Goal: Task Accomplishment & Management: Manage account settings

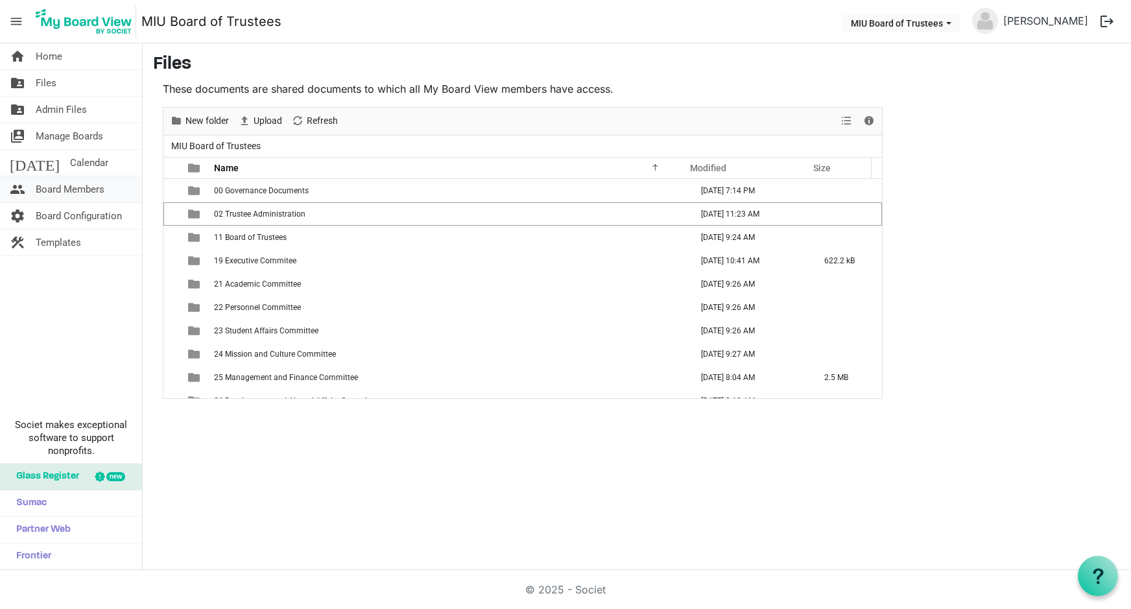
click at [86, 187] on span "Board Members" at bounding box center [70, 189] width 69 height 26
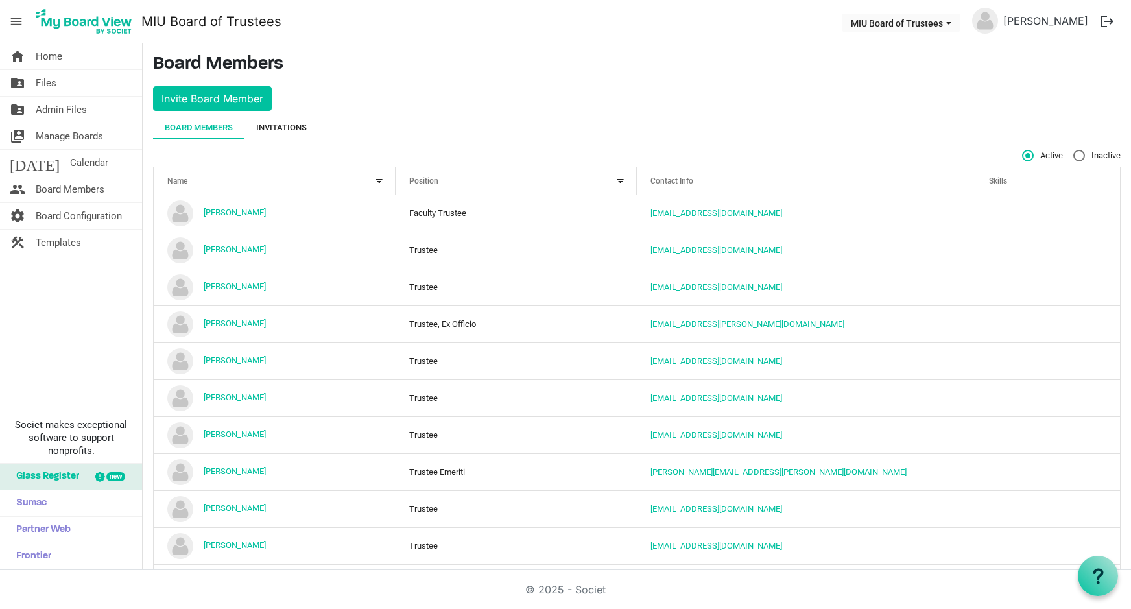
click at [286, 125] on div "Invitations" at bounding box center [281, 127] width 51 height 13
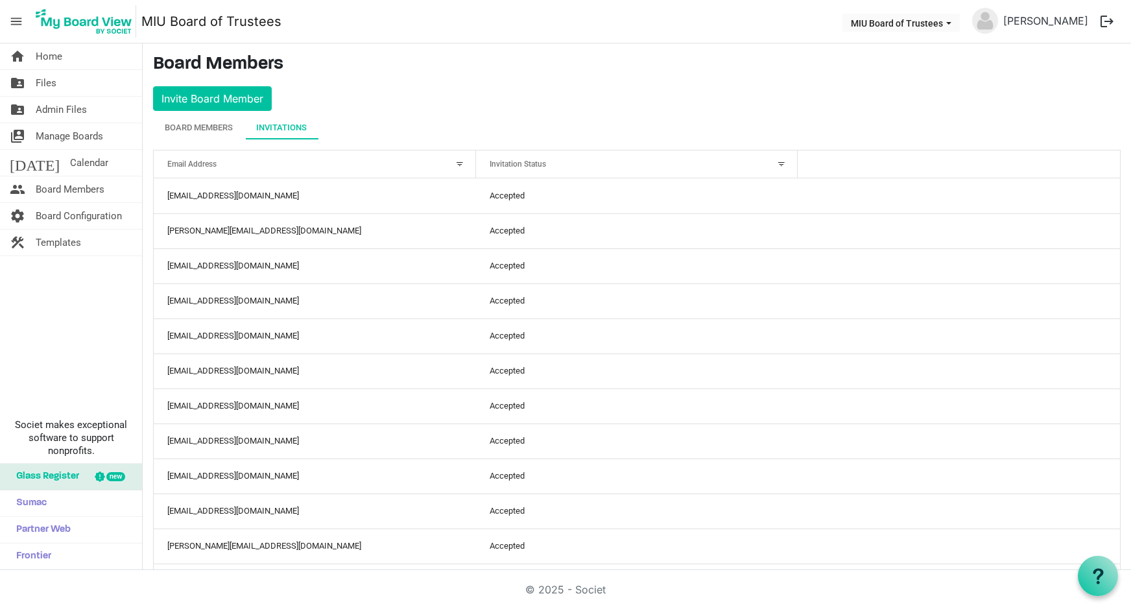
click at [775, 163] on div at bounding box center [782, 164] width 14 height 14
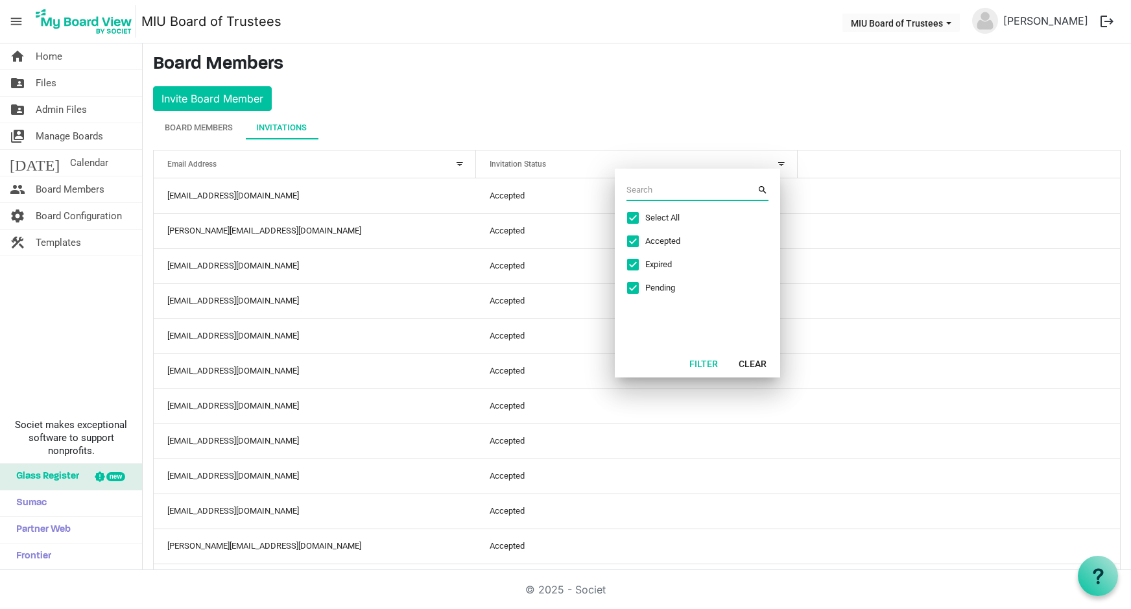
click at [657, 215] on span "Select All" at bounding box center [694, 218] width 97 height 12
checkbox input "false"
click at [642, 287] on div "Pending" at bounding box center [685, 288] width 116 height 12
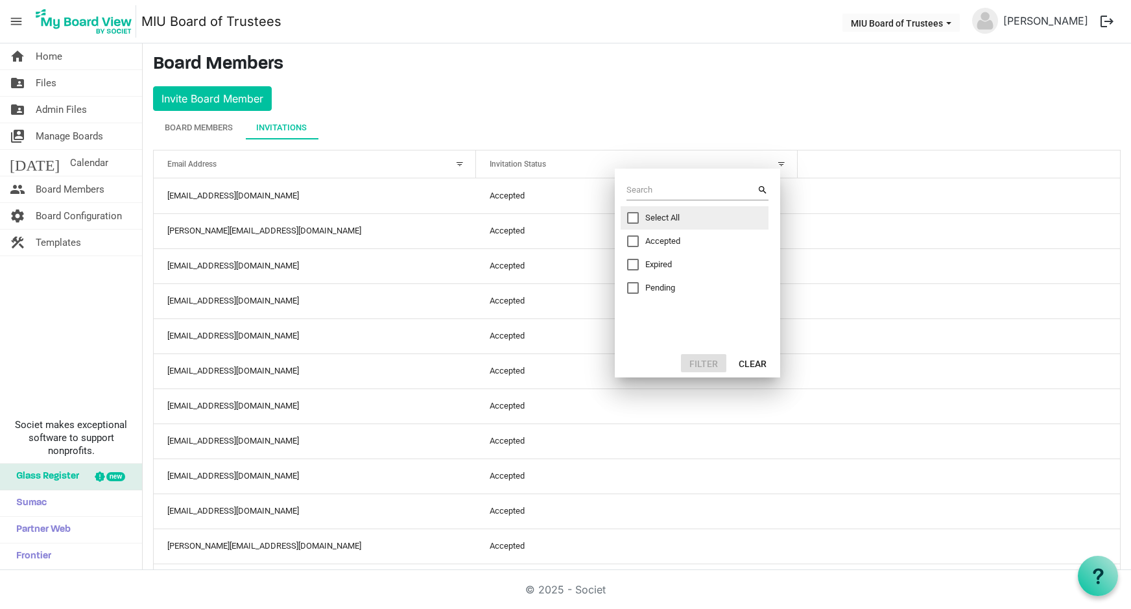
checkbox input "true"
click at [701, 361] on button "Filter" at bounding box center [703, 363] width 45 height 18
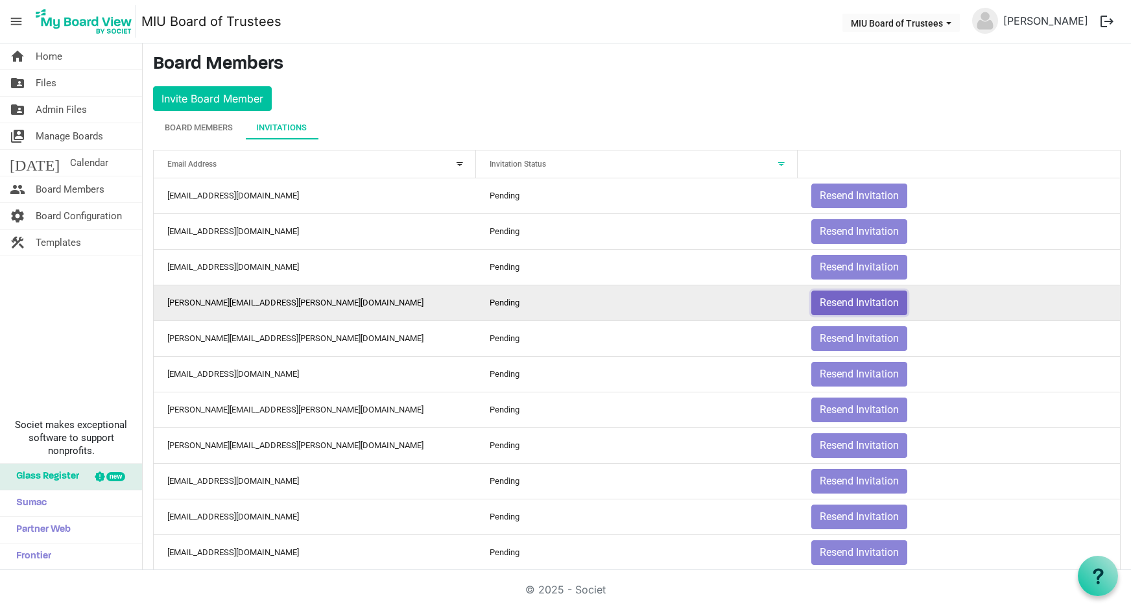
click at [850, 300] on button "Resend Invitation" at bounding box center [860, 303] width 96 height 25
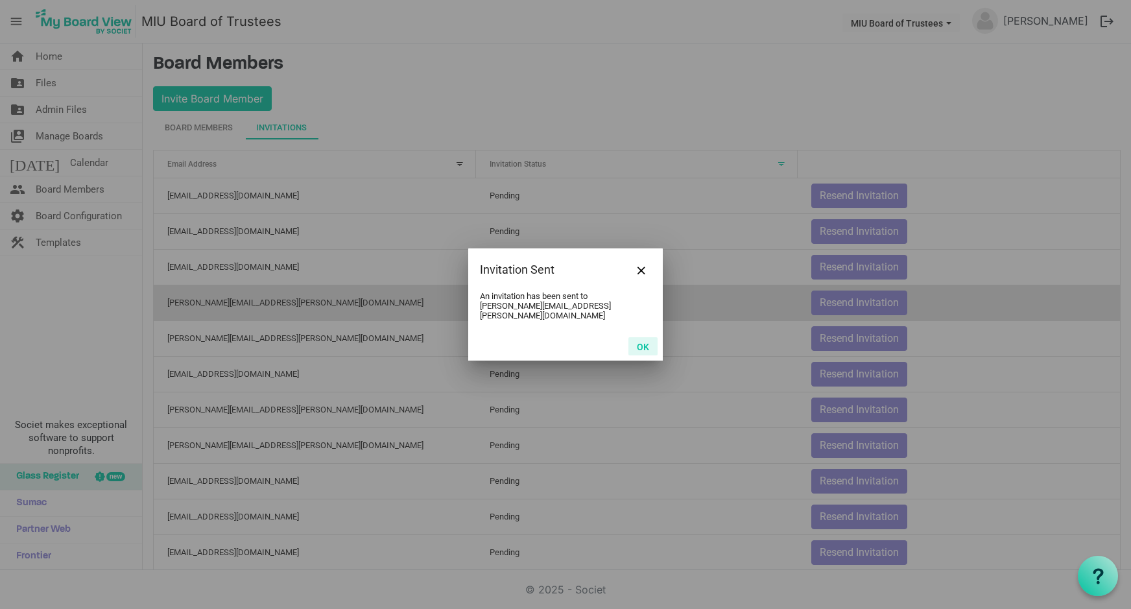
click at [644, 341] on button "OK" at bounding box center [643, 346] width 29 height 18
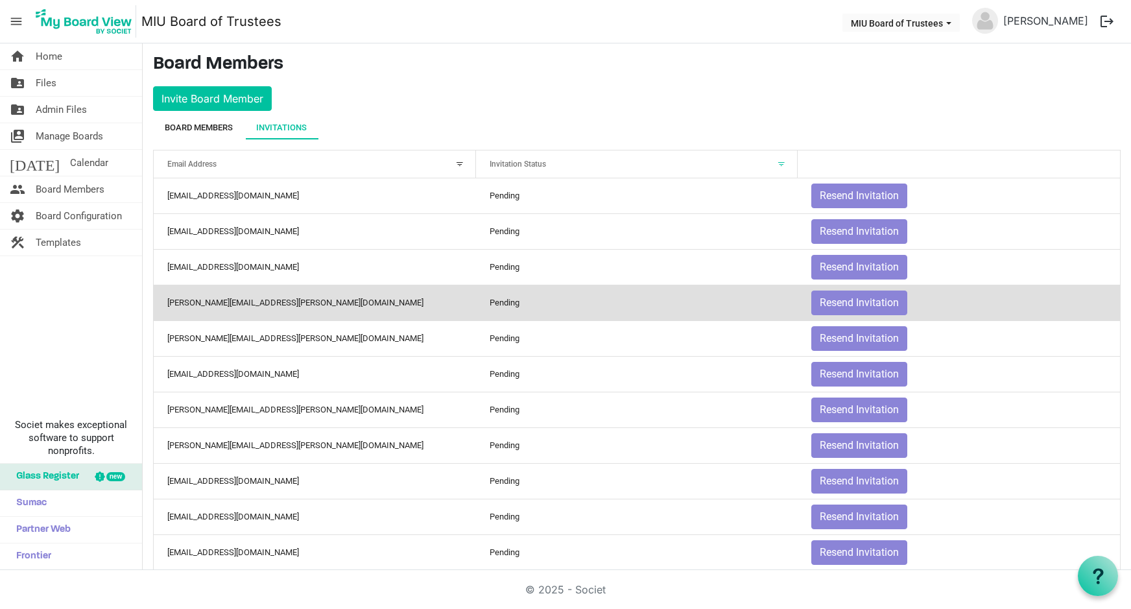
click at [182, 128] on div "Board Members" at bounding box center [199, 127] width 68 height 13
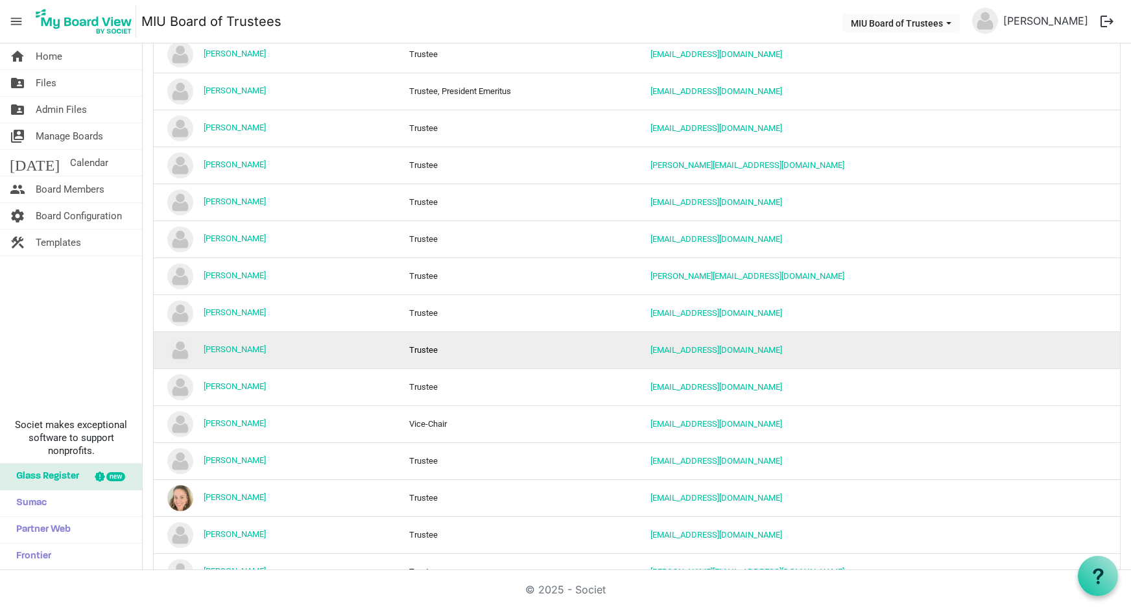
scroll to position [890, 0]
